Goal: Task Accomplishment & Management: Complete application form

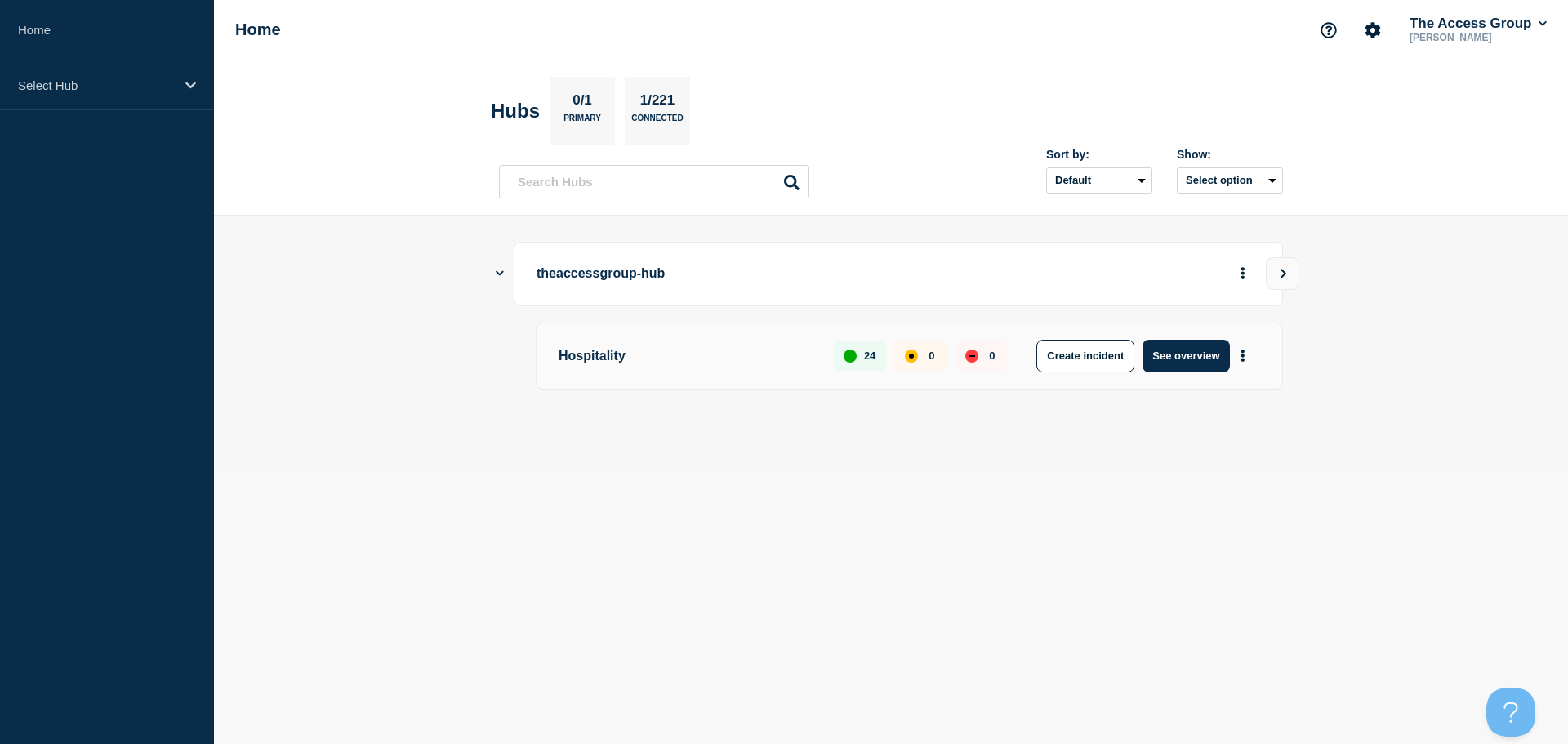
click at [499, 276] on icon "Show Connected Hubs" at bounding box center [500, 273] width 8 height 11
click at [499, 273] on icon "Show Connected Hubs" at bounding box center [499, 273] width 11 height 8
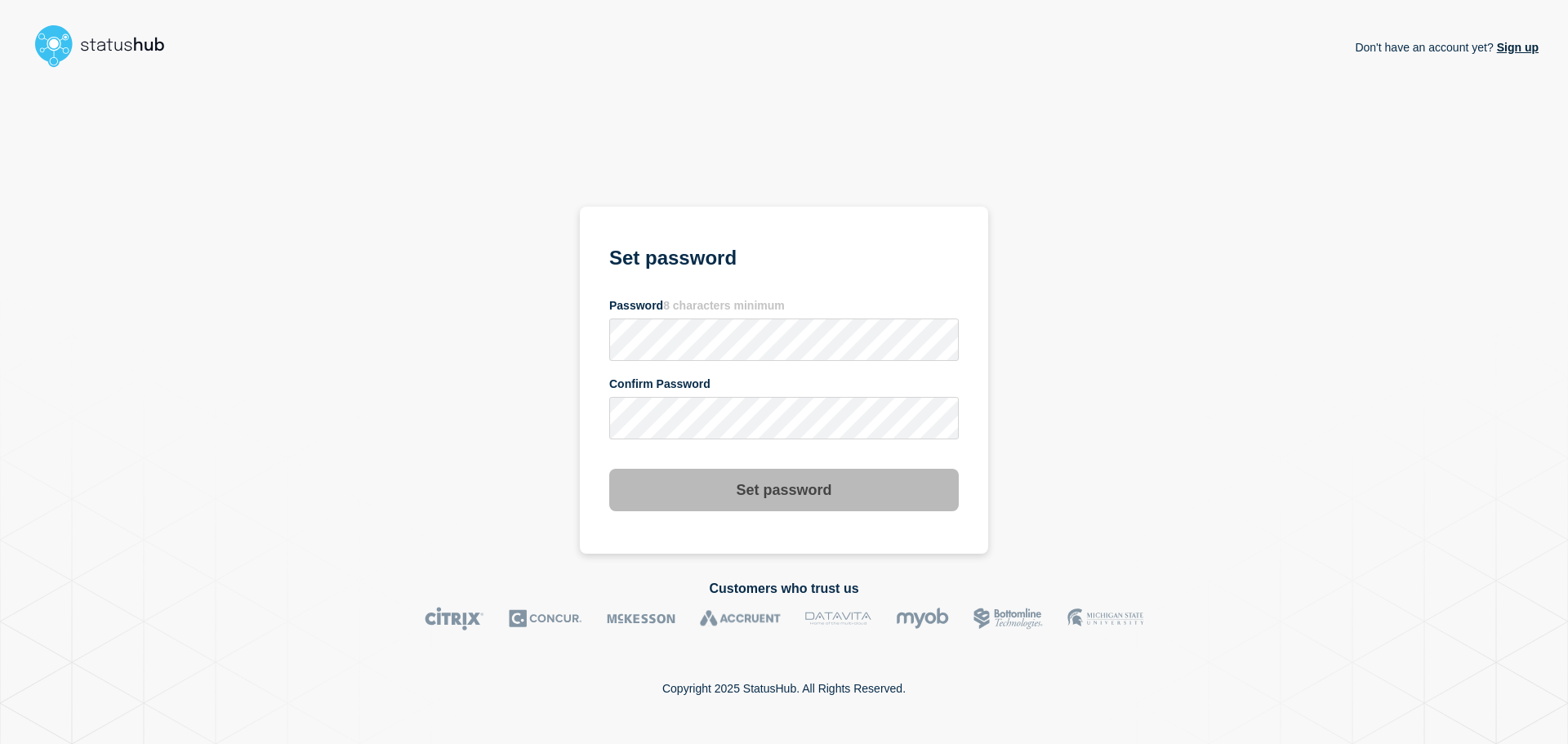
click at [108, 40] on img at bounding box center [107, 45] width 155 height 52
